Goal: Navigation & Orientation: Find specific page/section

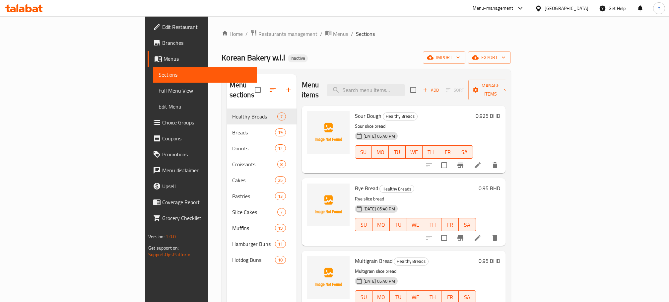
scroll to position [93, 0]
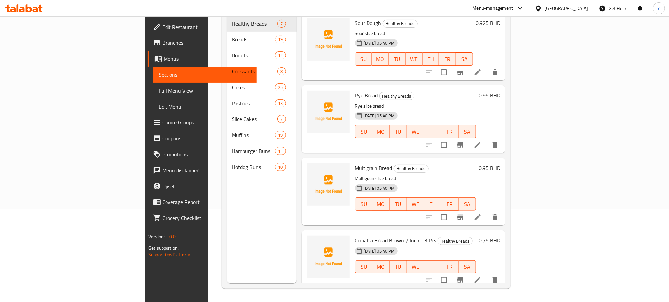
click at [581, 8] on div "[GEOGRAPHIC_DATA]" at bounding box center [567, 8] width 44 height 7
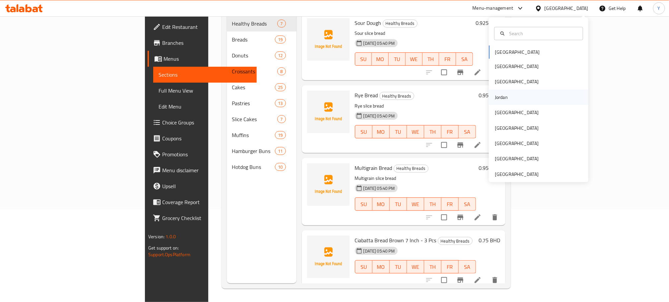
click at [504, 96] on div "Jordan" at bounding box center [502, 97] width 24 height 15
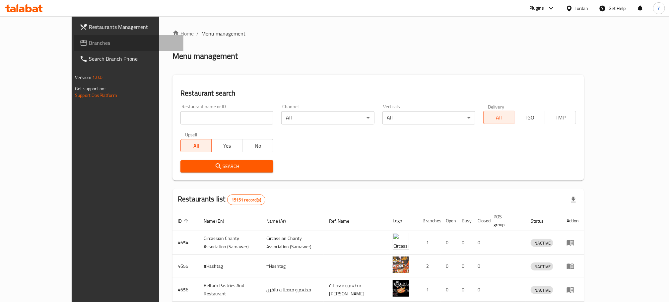
click at [89, 47] on span "Branches" at bounding box center [133, 43] width 89 height 8
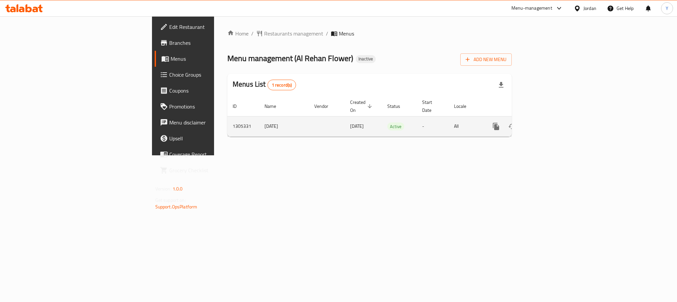
click at [552, 121] on link "enhanced table" at bounding box center [544, 126] width 16 height 16
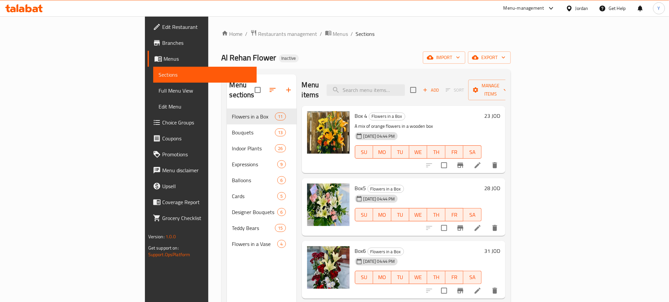
drag, startPoint x: 35, startPoint y: 87, endPoint x: 8, endPoint y: 105, distance: 32.7
click at [159, 87] on span "Full Menu View" at bounding box center [205, 91] width 93 height 8
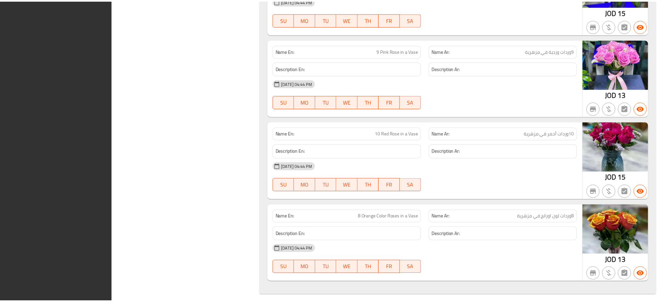
scroll to position [8051, 0]
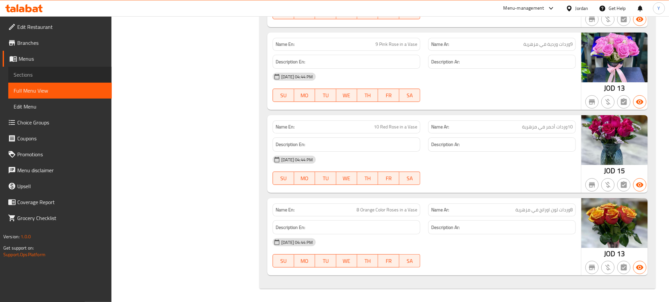
click at [54, 77] on span "Sections" at bounding box center [60, 75] width 93 height 8
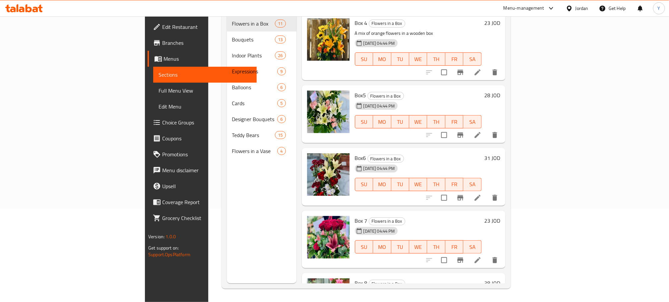
scroll to position [93, 0]
